Goal: Task Accomplishment & Management: Use online tool/utility

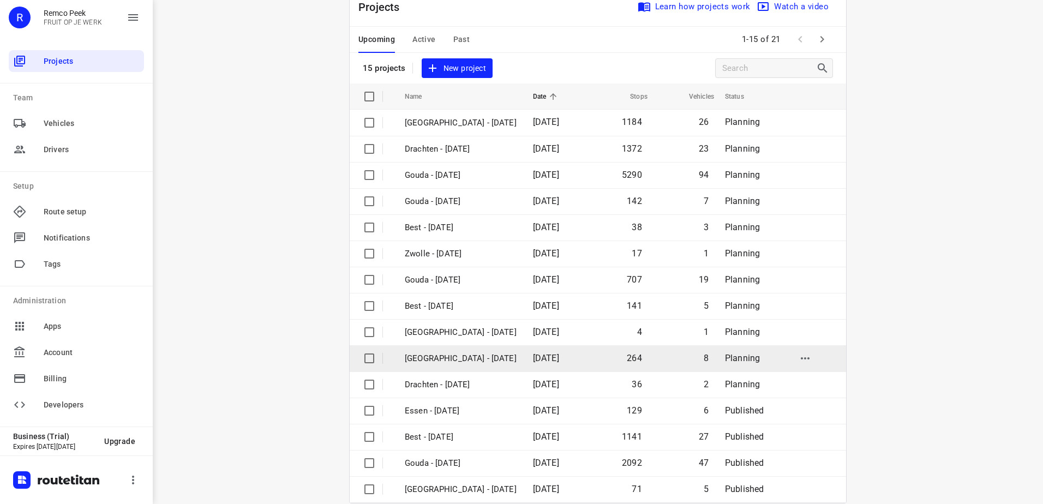
scroll to position [47, 0]
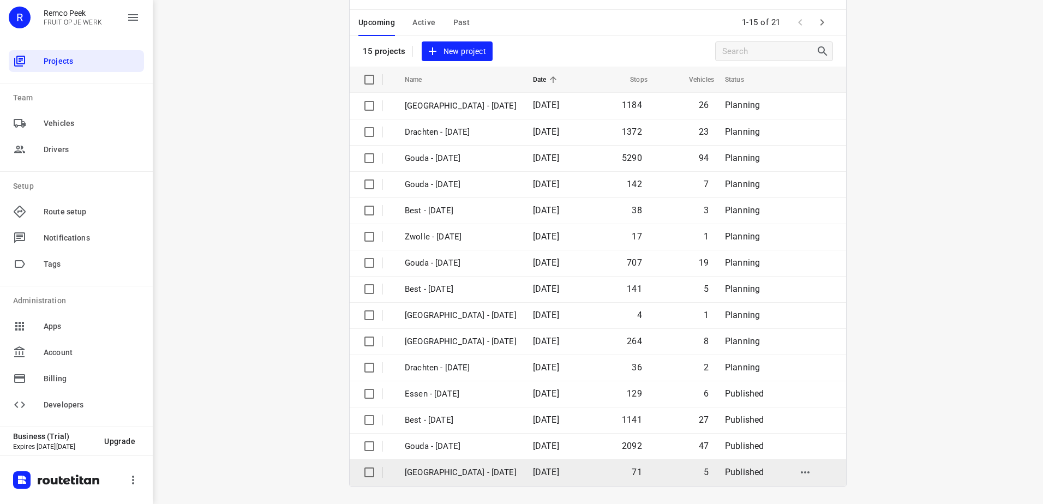
click at [440, 470] on p "[GEOGRAPHIC_DATA] - [DATE]" at bounding box center [461, 473] width 112 height 13
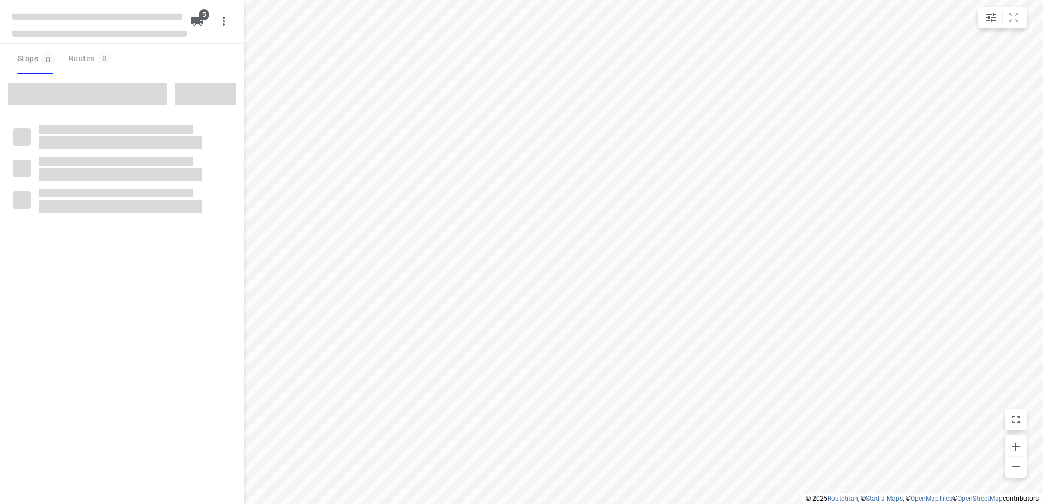
checkbox input "true"
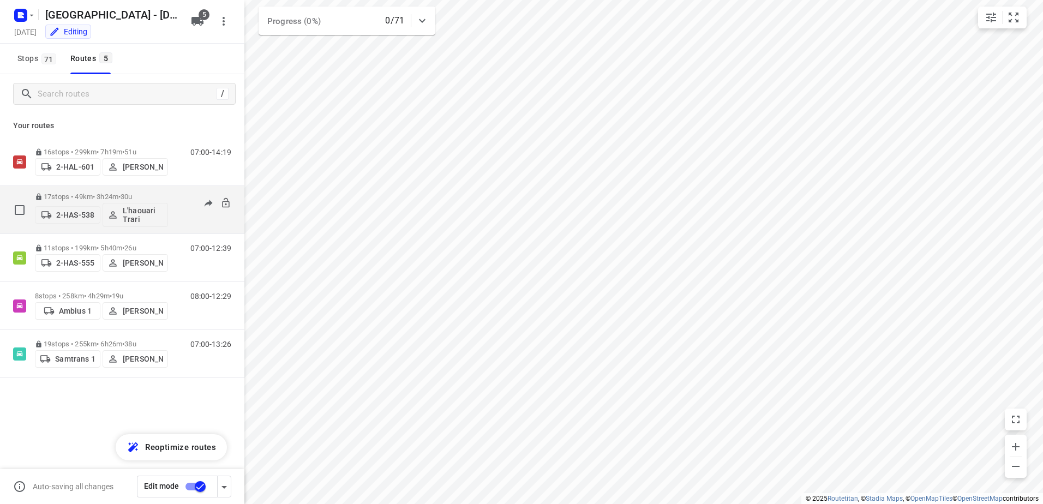
click at [79, 201] on div "2-HAS-538 L'haouari Trari" at bounding box center [101, 214] width 133 height 26
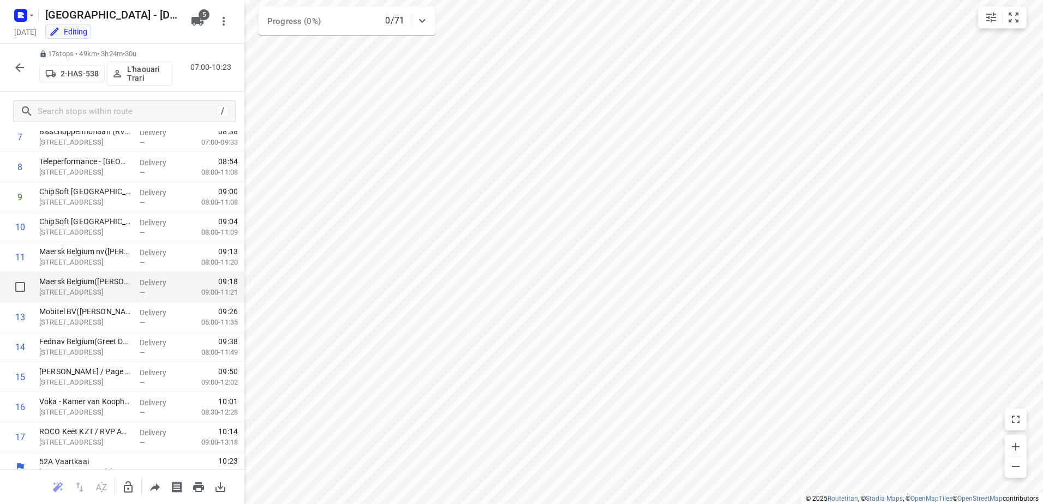
scroll to position [256, 0]
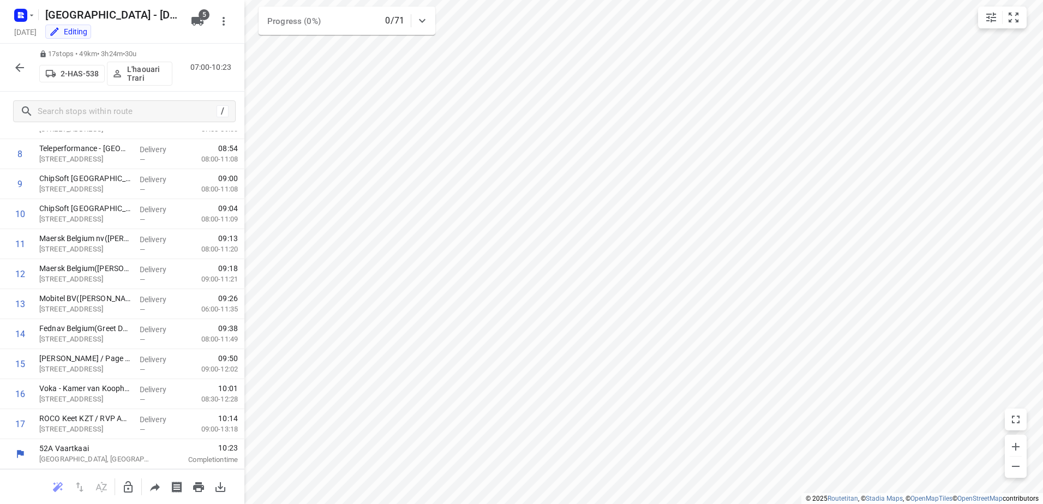
click at [15, 71] on icon "button" at bounding box center [19, 67] width 13 height 13
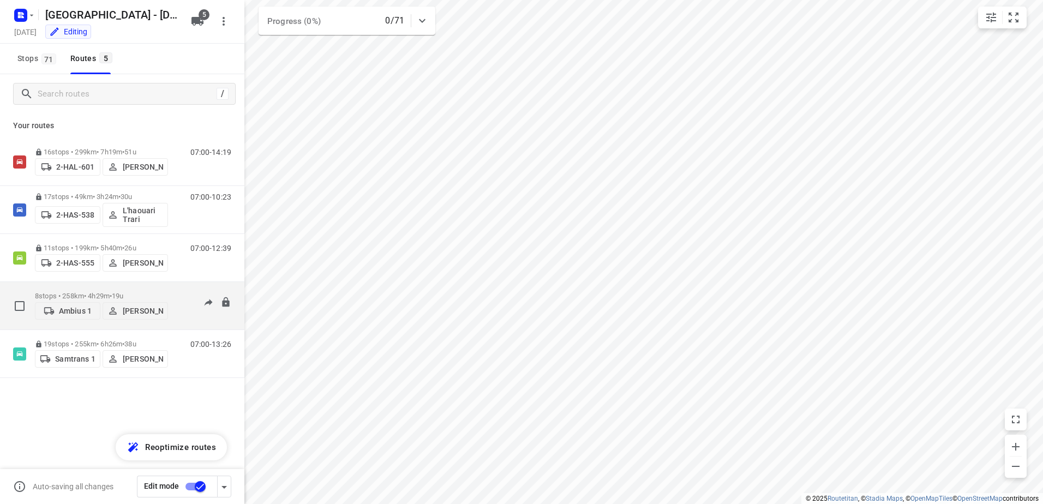
click at [71, 293] on p "8 stops • 258km • 4h29m • 19u" at bounding box center [101, 296] width 133 height 8
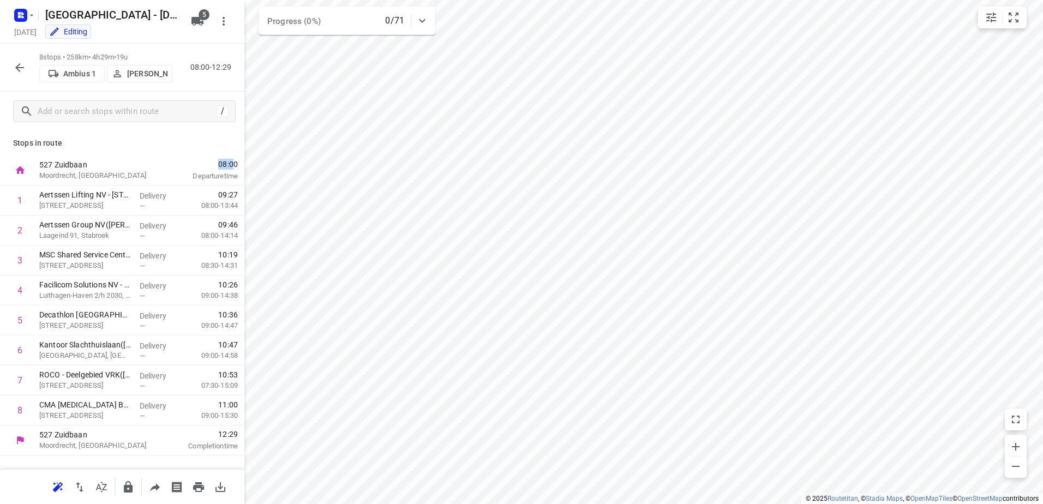
drag, startPoint x: 235, startPoint y: 162, endPoint x: 220, endPoint y: 163, distance: 14.7
click at [220, 163] on span "08:00" at bounding box center [202, 164] width 72 height 11
click at [25, 67] on icon "button" at bounding box center [19, 67] width 13 height 13
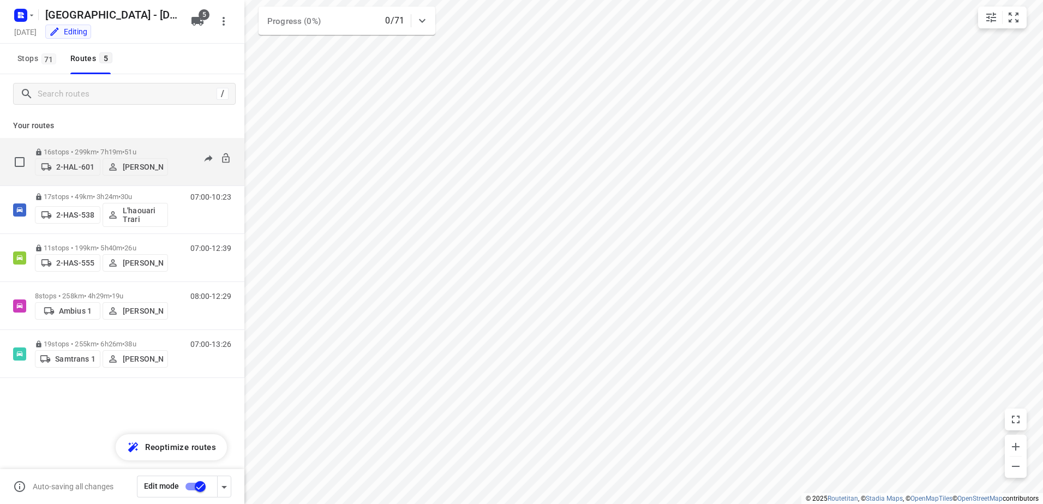
click at [70, 156] on div "2-HAL-601 [PERSON_NAME]" at bounding box center [101, 166] width 133 height 20
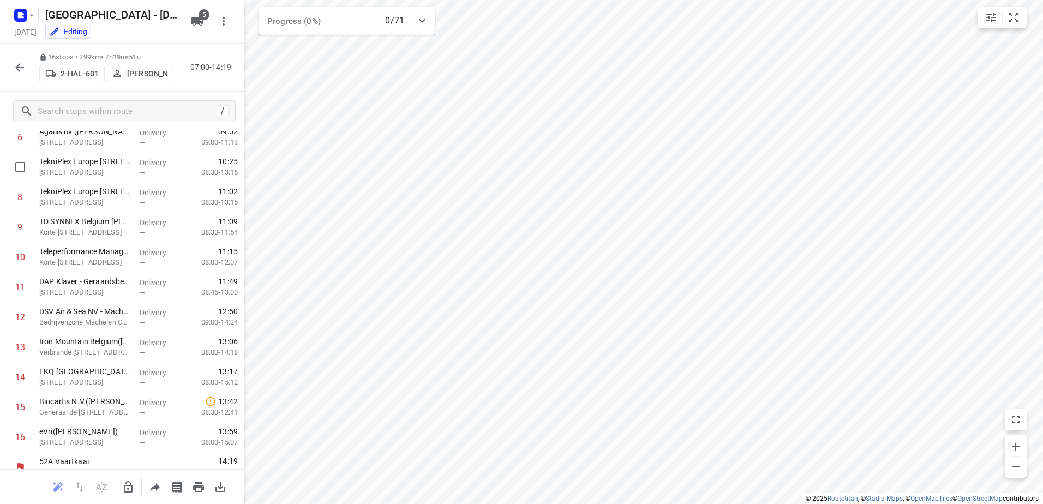
scroll to position [226, 0]
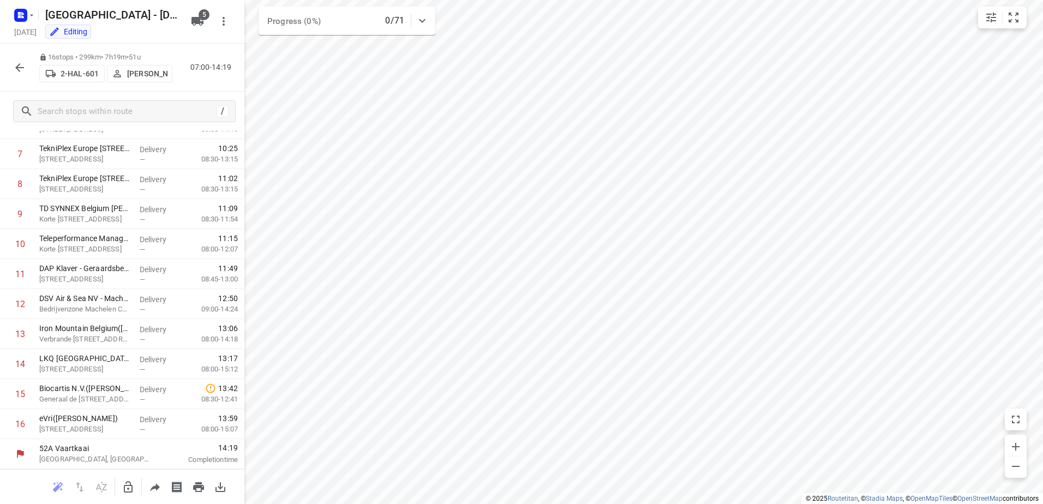
click at [25, 71] on icon "button" at bounding box center [19, 67] width 13 height 13
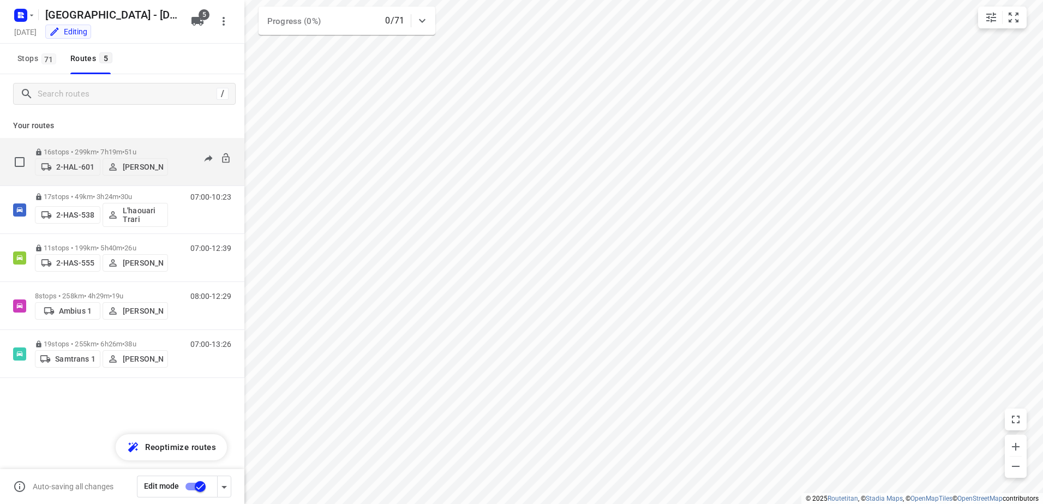
click at [76, 143] on div "16 stops • 299km • 7h19m • 51u 2-HAL-601 [PERSON_NAME]" at bounding box center [101, 161] width 133 height 39
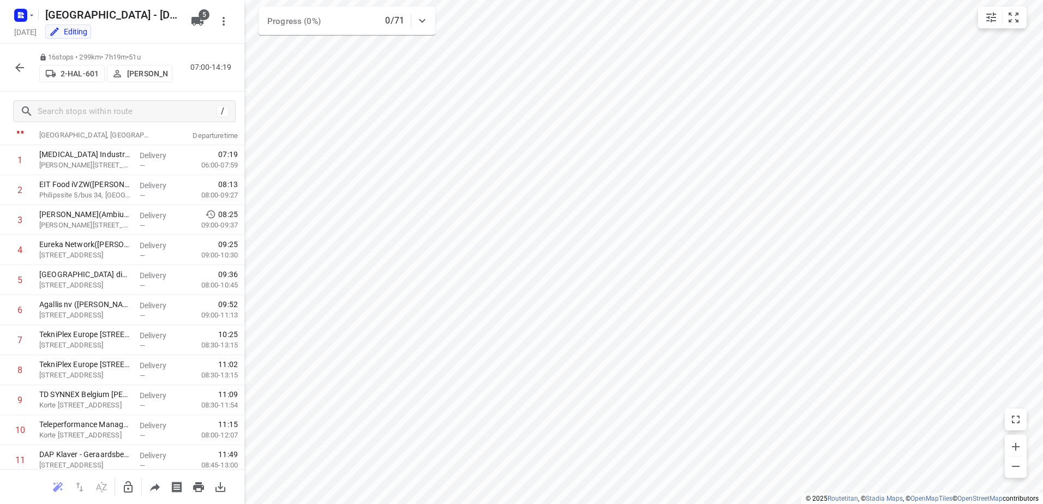
scroll to position [55, 0]
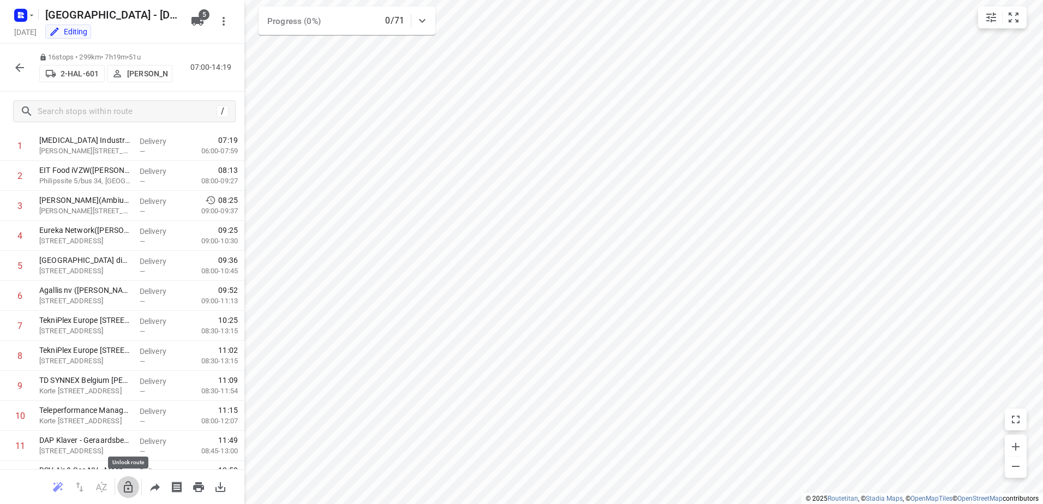
click at [129, 484] on icon "button" at bounding box center [128, 487] width 13 height 13
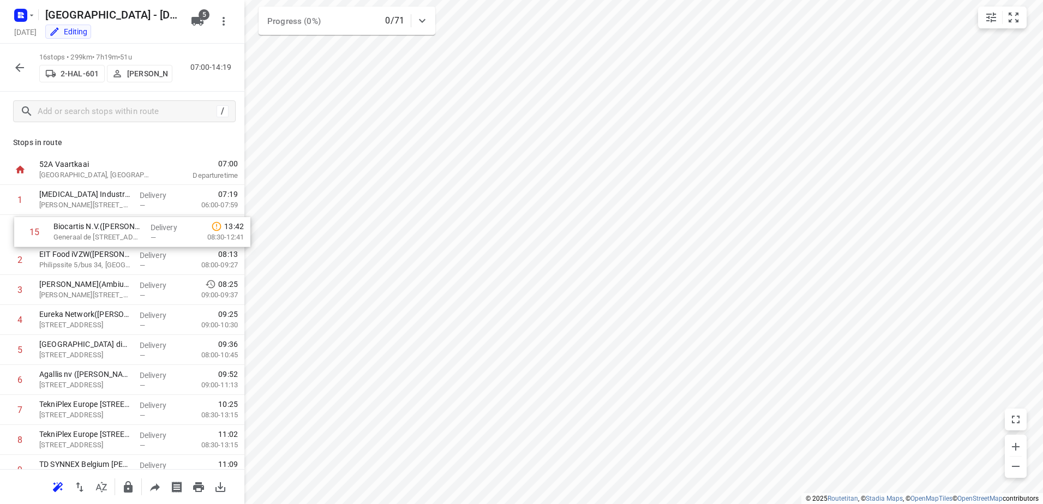
scroll to position [0, 0]
drag, startPoint x: 76, startPoint y: 405, endPoint x: 84, endPoint y: 222, distance: 183.0
click at [84, 222] on div "1 [MEDICAL_DATA] Industries([STREET_ADDRESS][PERSON_NAME], Hemiksem Delivery — …" at bounding box center [122, 426] width 244 height 480
click at [219, 160] on span "07:00" at bounding box center [202, 164] width 72 height 11
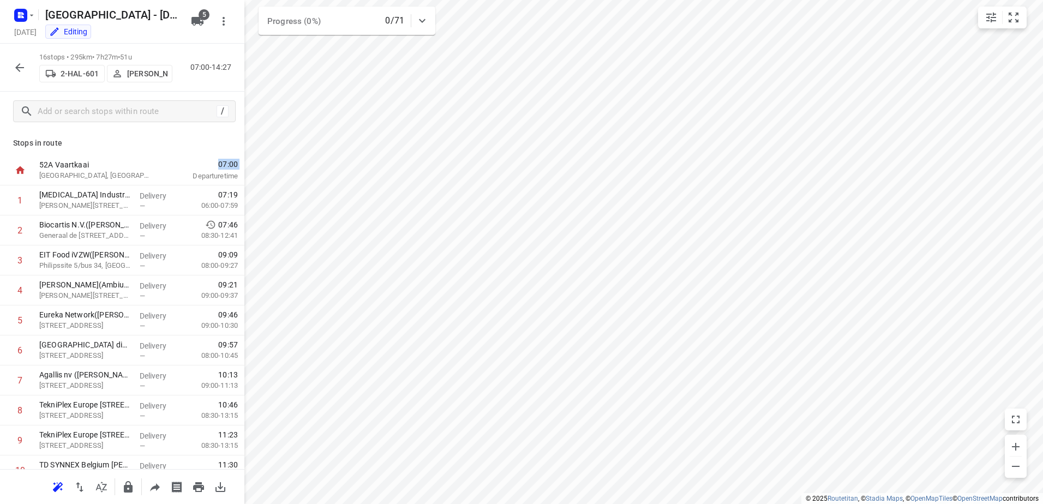
click at [219, 160] on span "07:00" at bounding box center [202, 164] width 72 height 11
click at [216, 163] on span "07:00" at bounding box center [202, 164] width 72 height 11
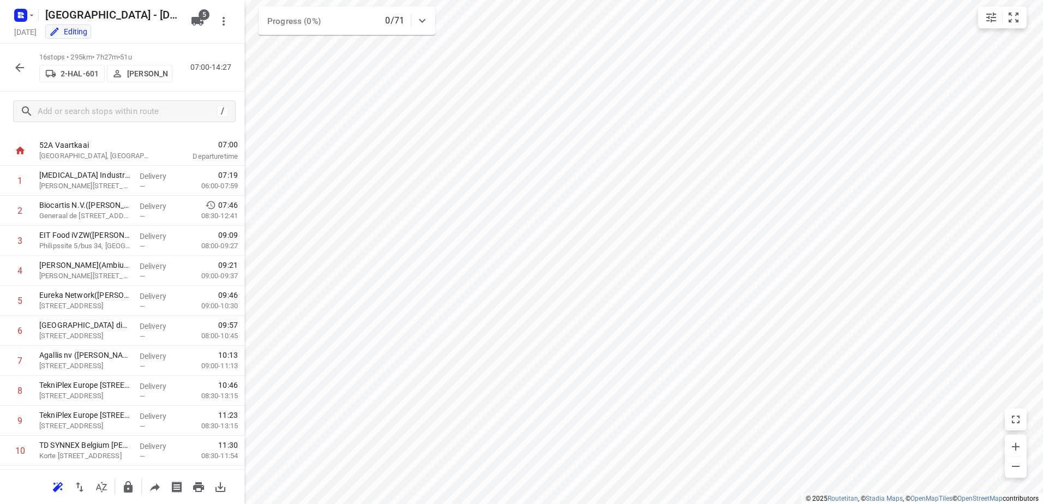
scroll to position [23, 0]
click at [1011, 467] on icon "button" at bounding box center [1015, 466] width 13 height 13
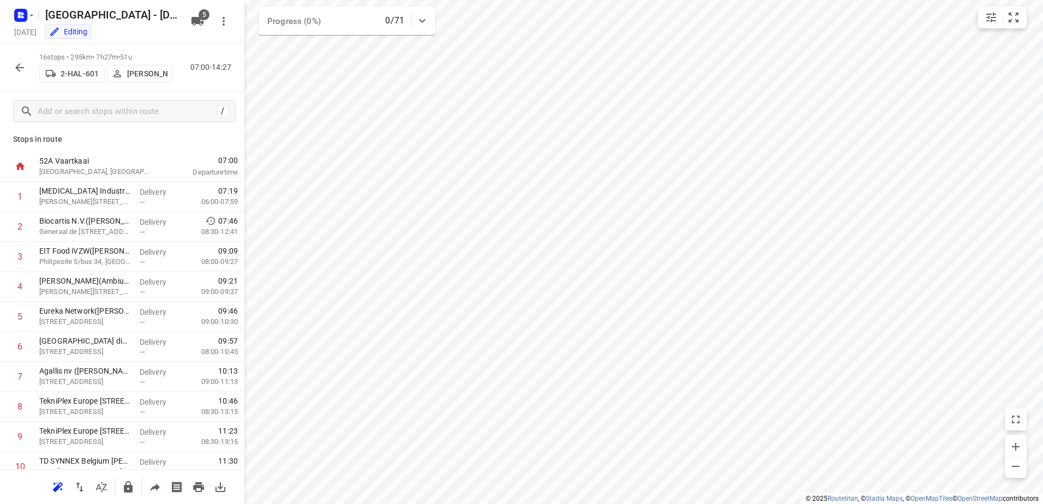
scroll to position [0, 0]
